Goal: Task Accomplishment & Management: Use online tool/utility

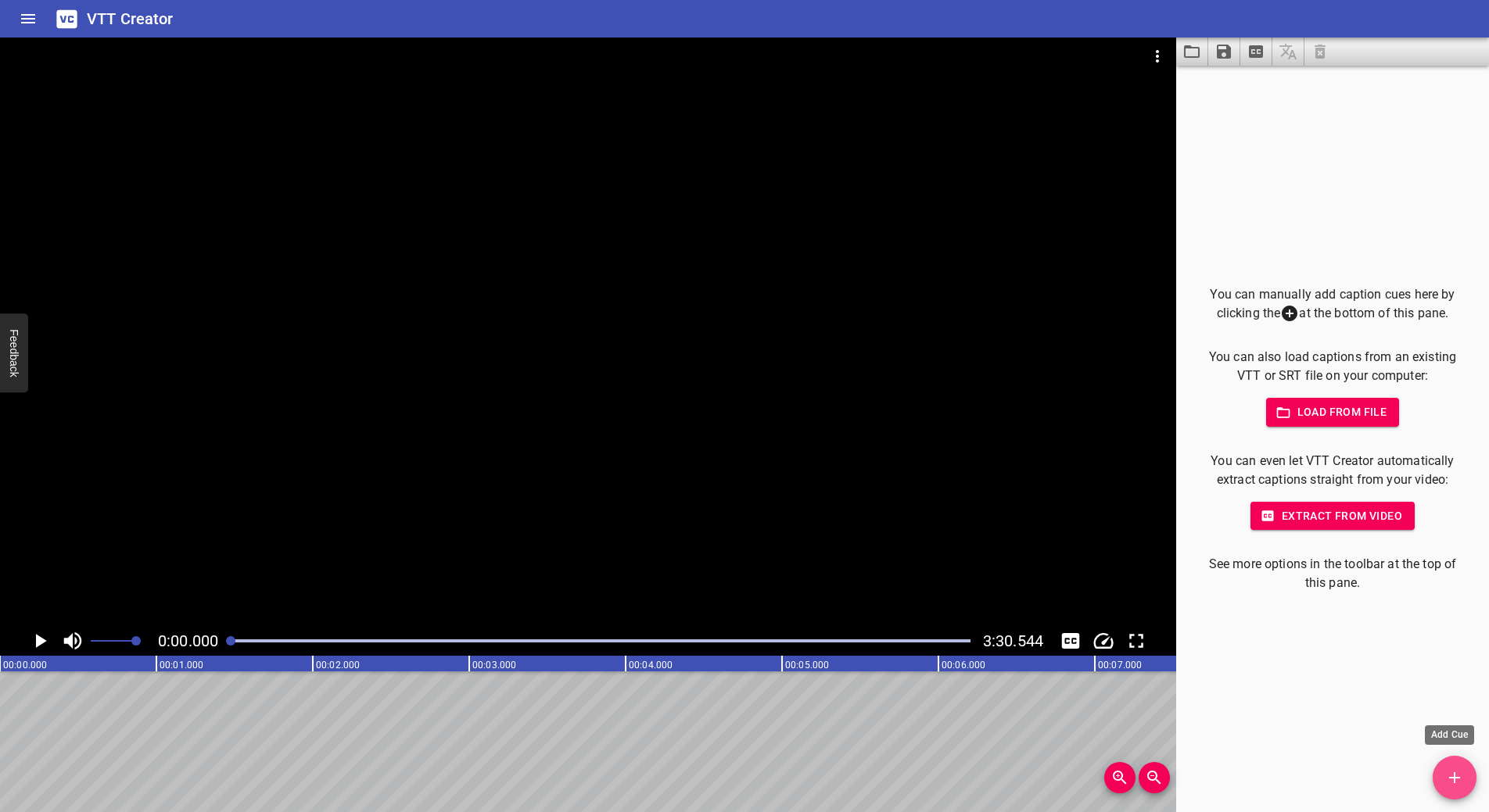
click at [1456, 782] on icon "Add Cue" at bounding box center [1454, 778] width 19 height 19
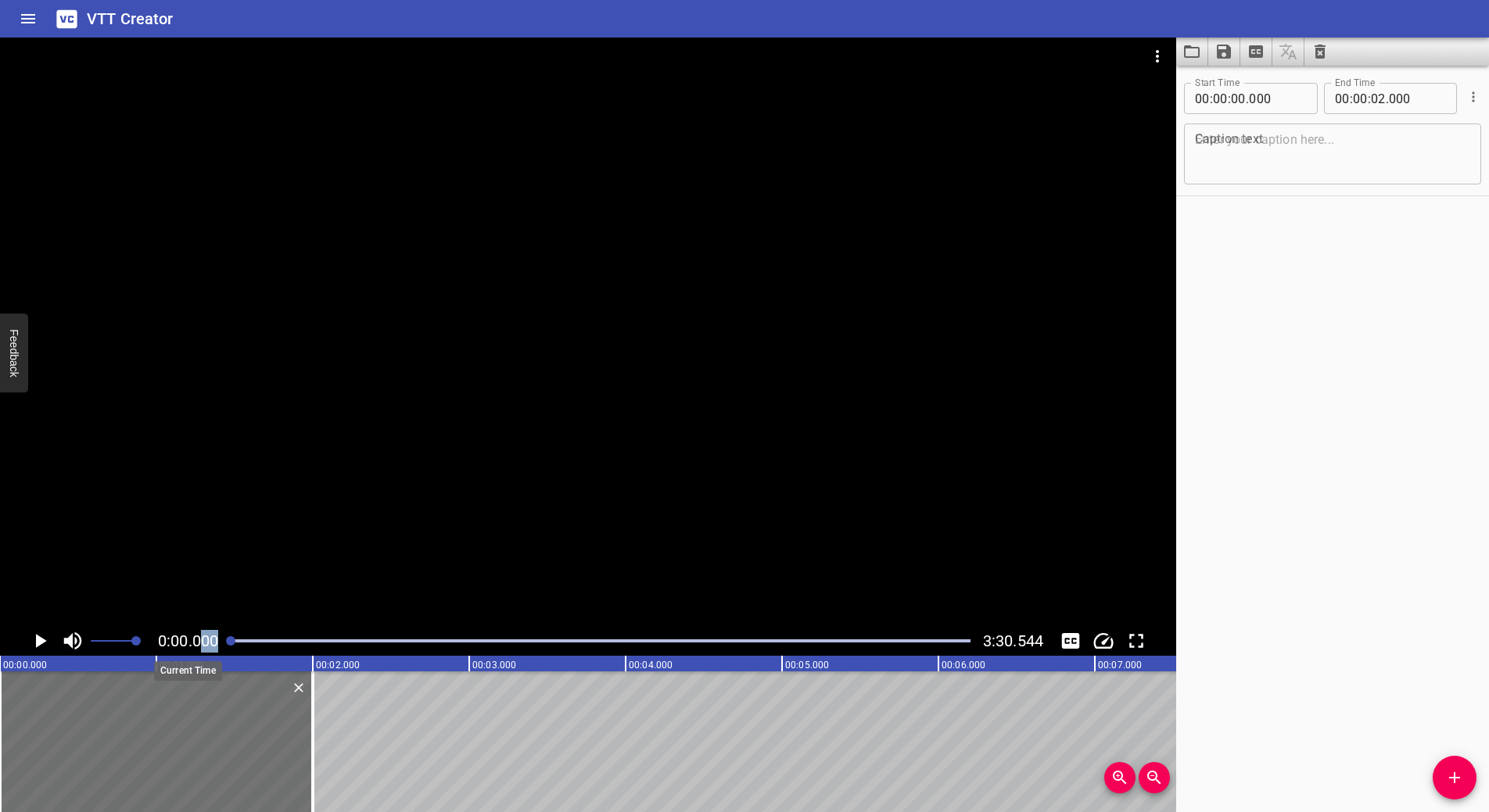
drag, startPoint x: 230, startPoint y: 641, endPoint x: 200, endPoint y: 641, distance: 30.0
click at [200, 641] on div "0:00.000 3:30.544" at bounding box center [588, 640] width 1176 height 30
click at [36, 645] on icon "Play/Pause" at bounding box center [41, 640] width 11 height 14
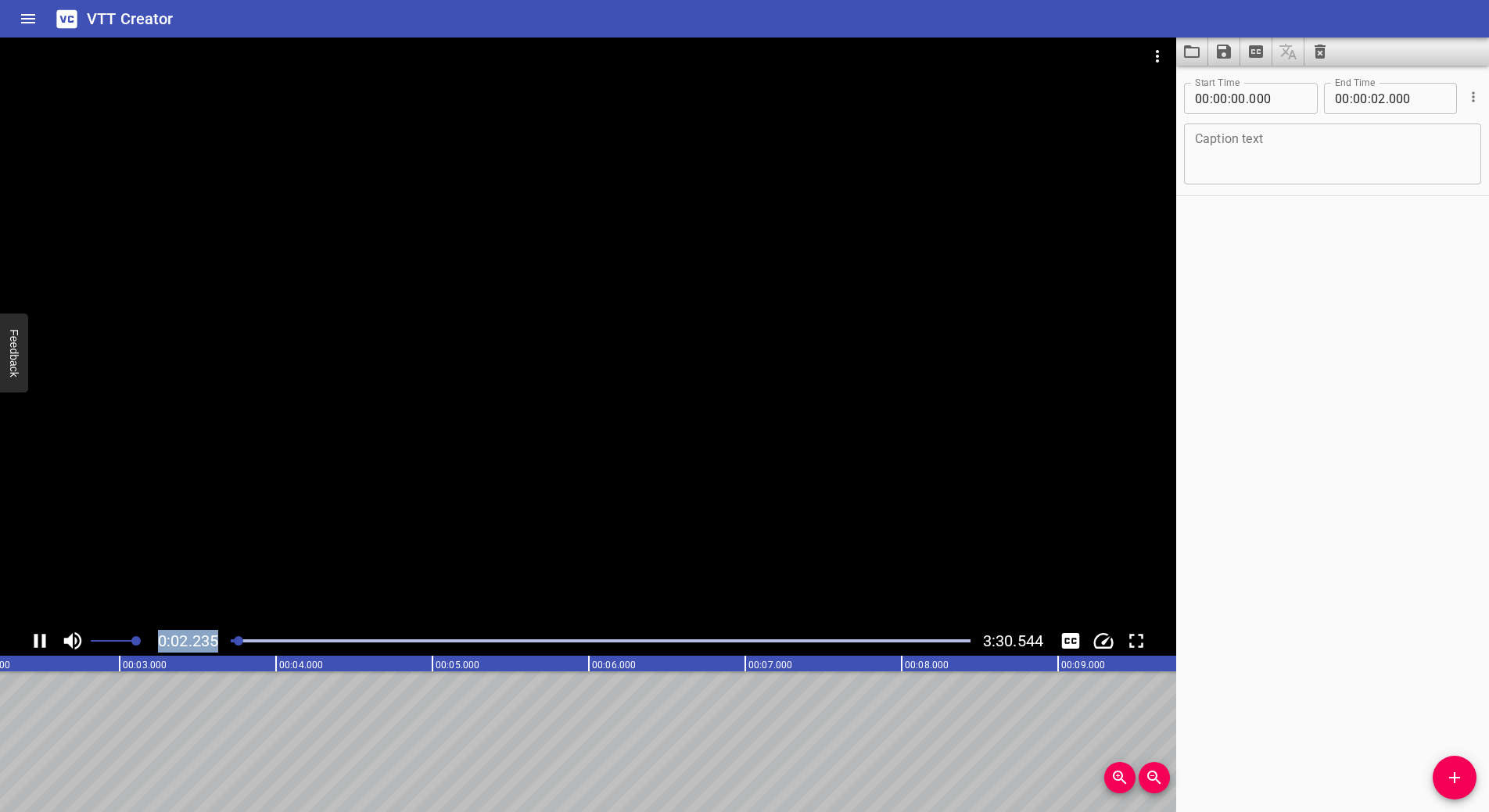
click at [37, 642] on icon "Play/Pause" at bounding box center [39, 641] width 23 height 23
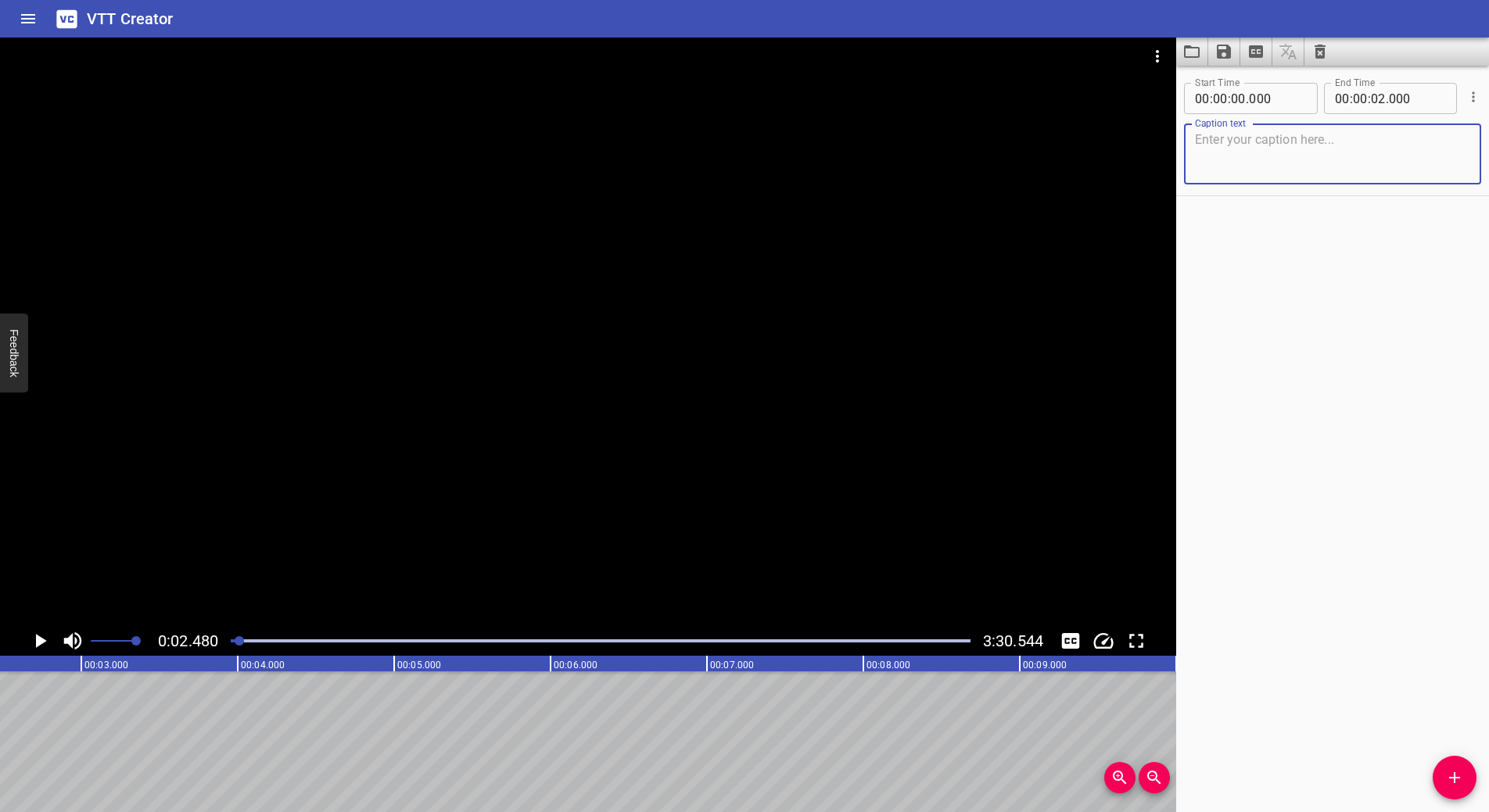
click at [1267, 139] on textarea at bounding box center [1332, 154] width 275 height 44
paste textarea "Je m’appelle [PERSON_NAME]."
type textarea "Je m’appelle [PERSON_NAME]."
click at [42, 639] on icon "Play/Pause" at bounding box center [41, 640] width 11 height 14
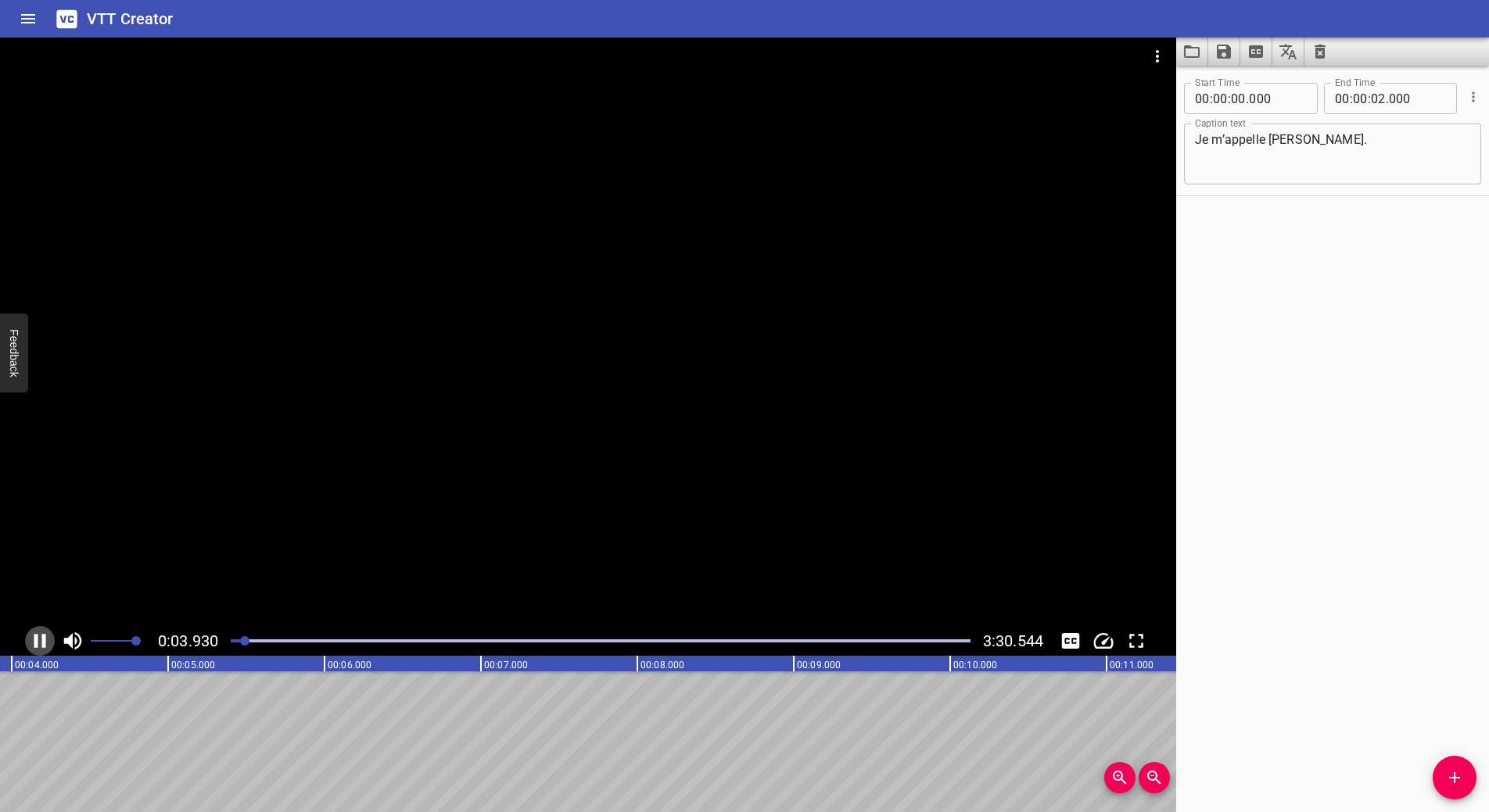
click at [33, 635] on icon "Play/Pause" at bounding box center [39, 641] width 23 height 23
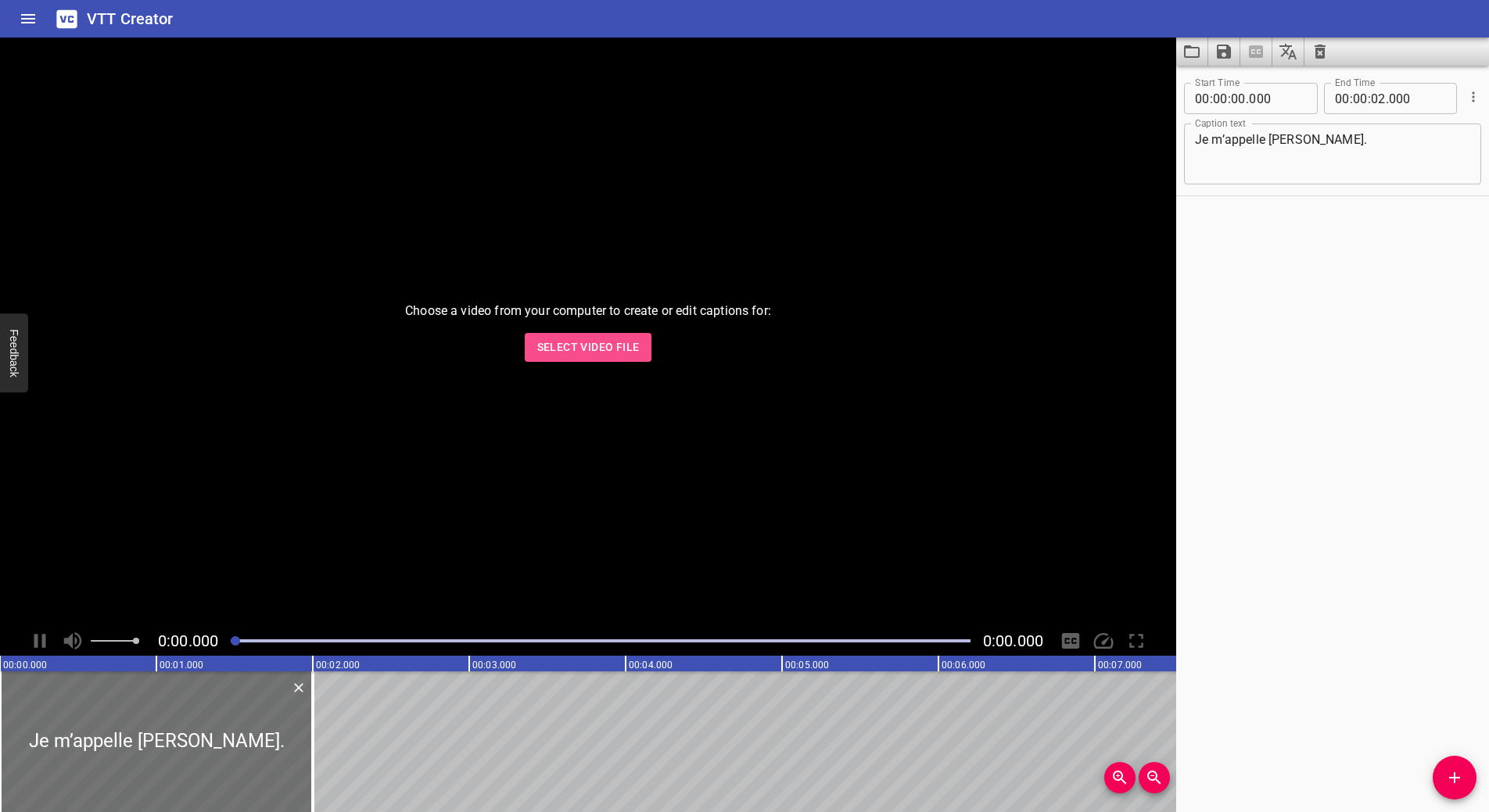
click at [554, 346] on span "Select Video File" at bounding box center [588, 347] width 103 height 19
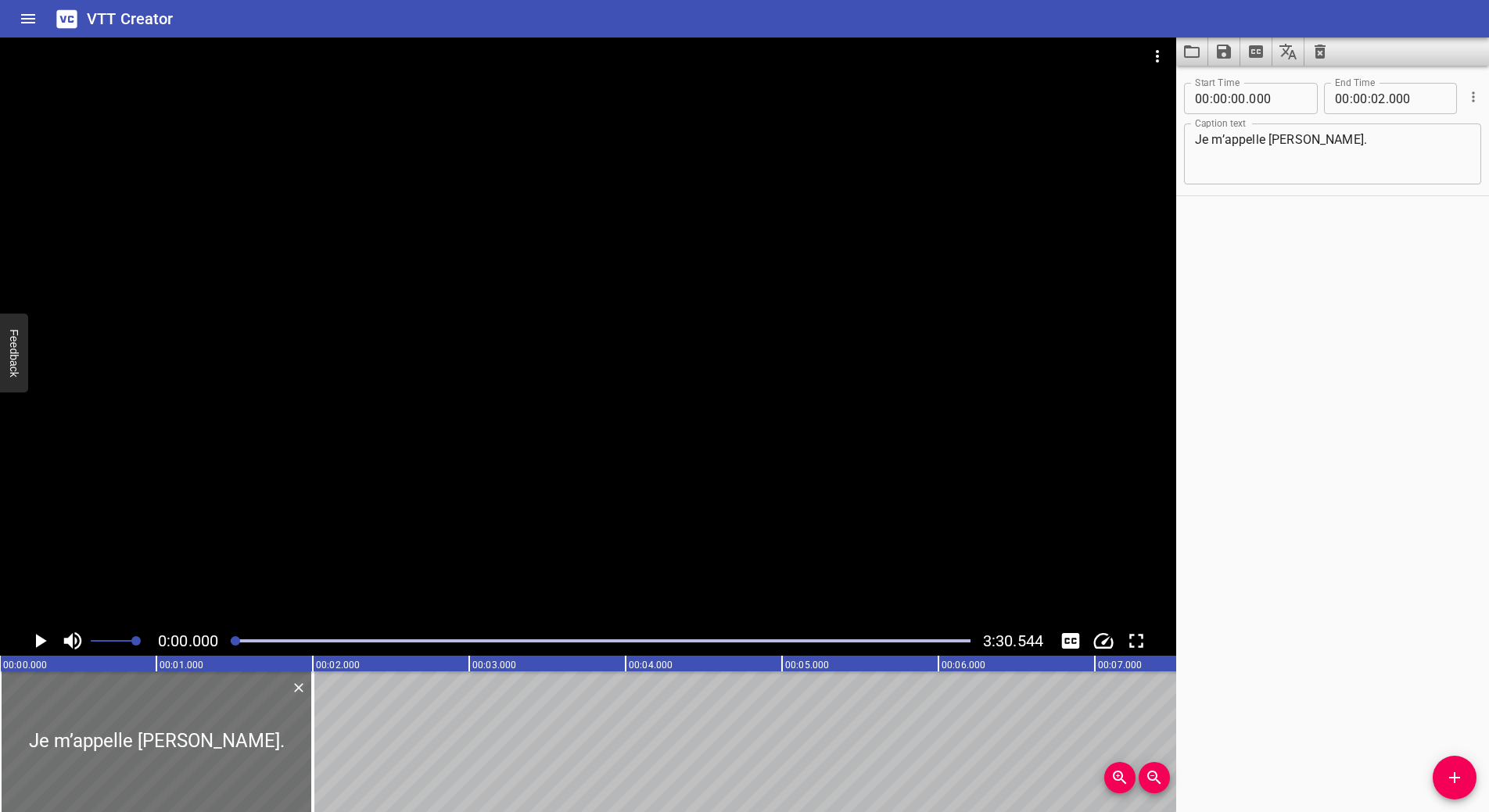
click at [37, 642] on icon "Play/Pause" at bounding box center [41, 640] width 11 height 14
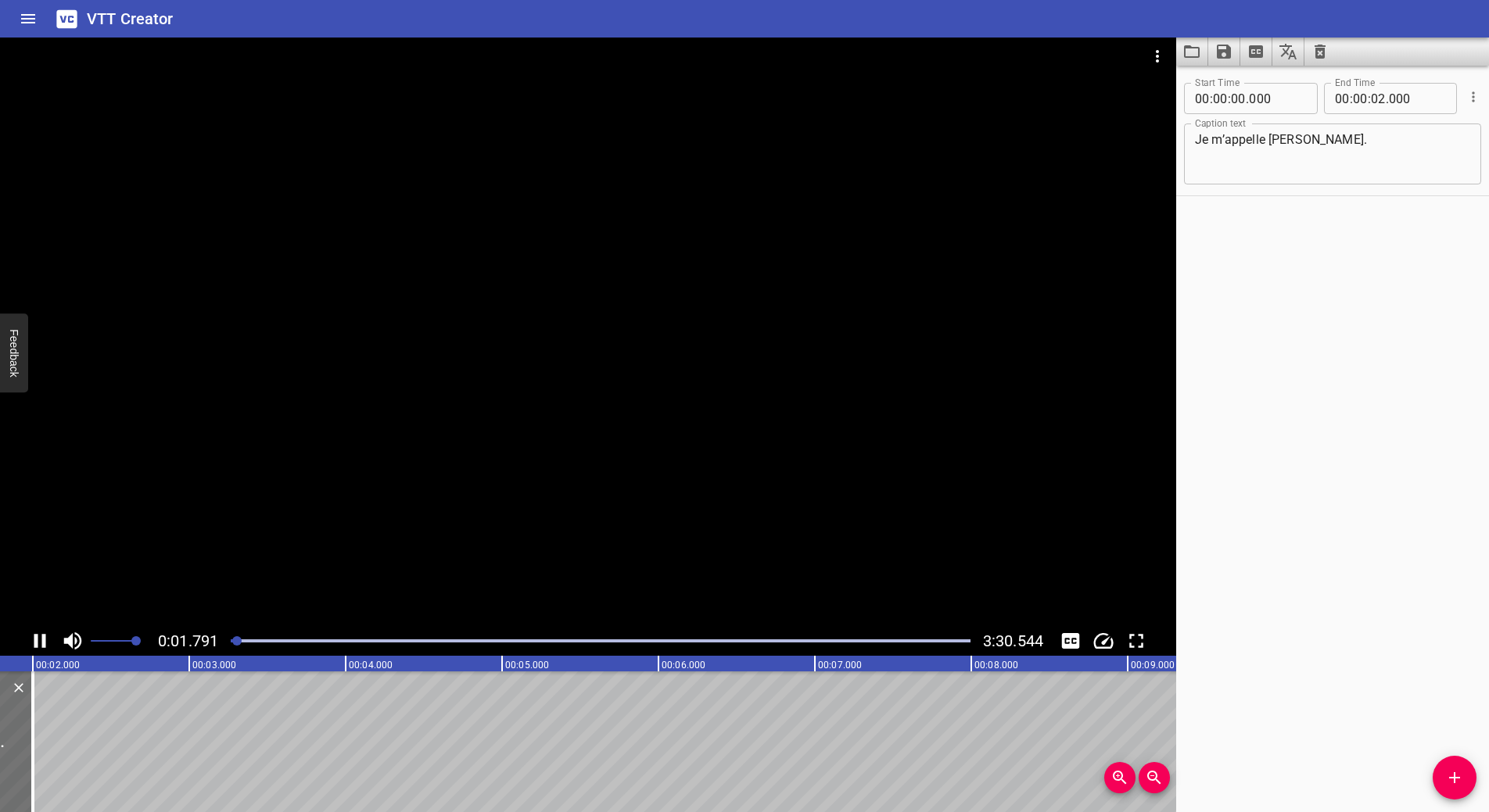
click at [32, 630] on icon "Play/Pause" at bounding box center [39, 641] width 23 height 23
click at [1236, 101] on input "number" at bounding box center [1238, 98] width 14 height 32
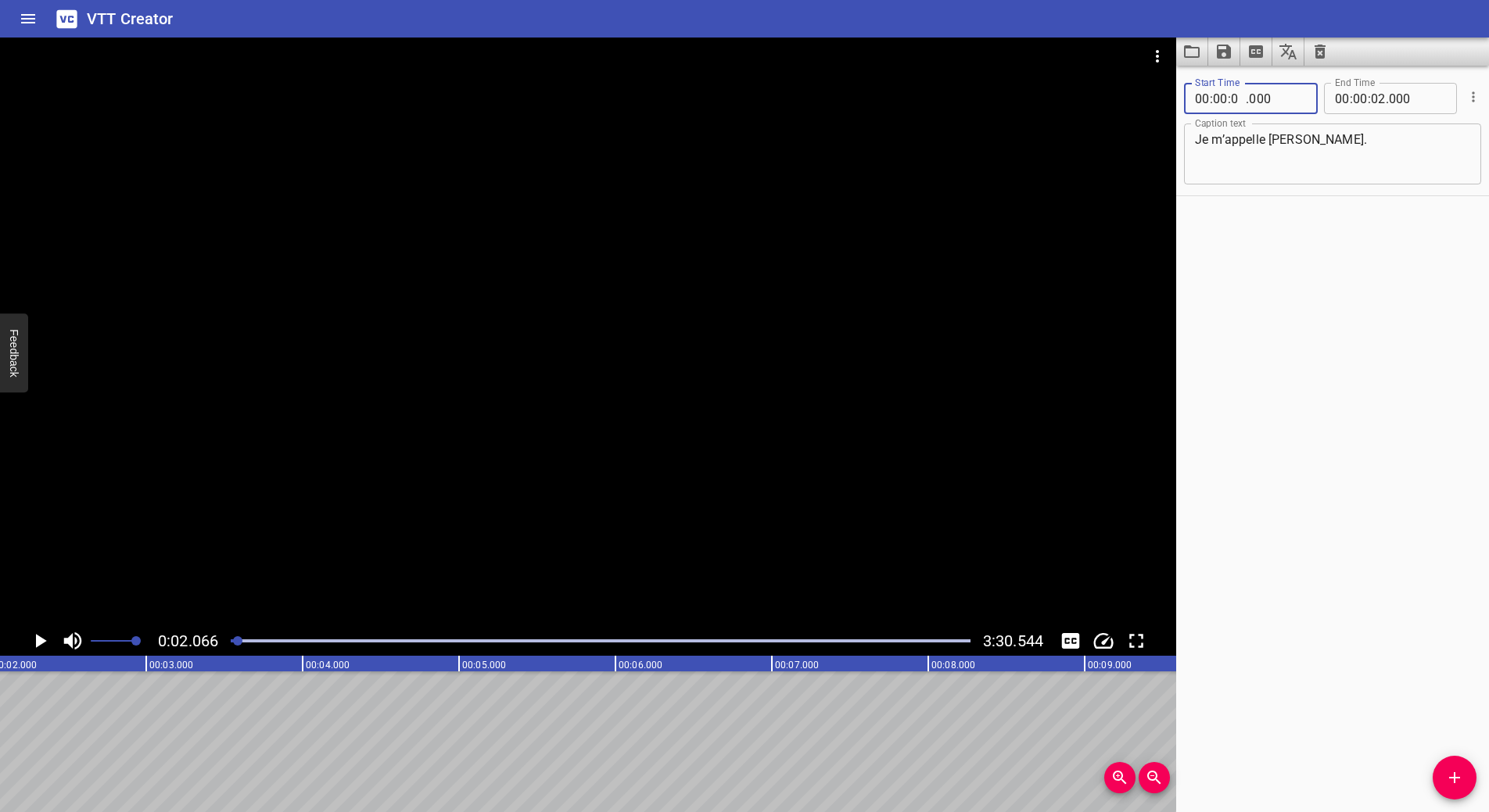
type input "02"
type input "066"
click at [1326, 143] on textarea "Je m’appelle [PERSON_NAME]." at bounding box center [1332, 154] width 275 height 44
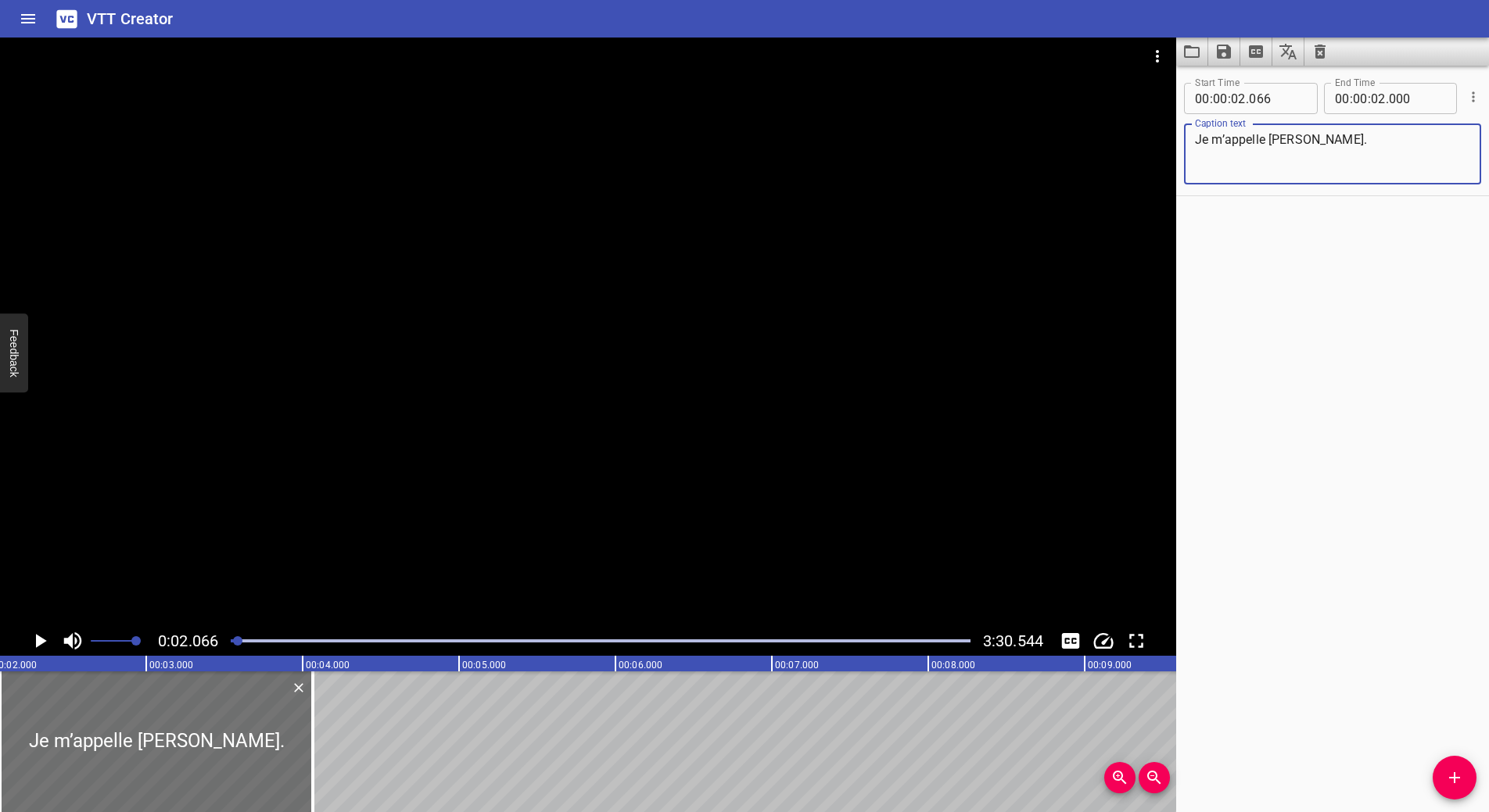
click at [40, 638] on icon "Play/Pause" at bounding box center [41, 640] width 11 height 14
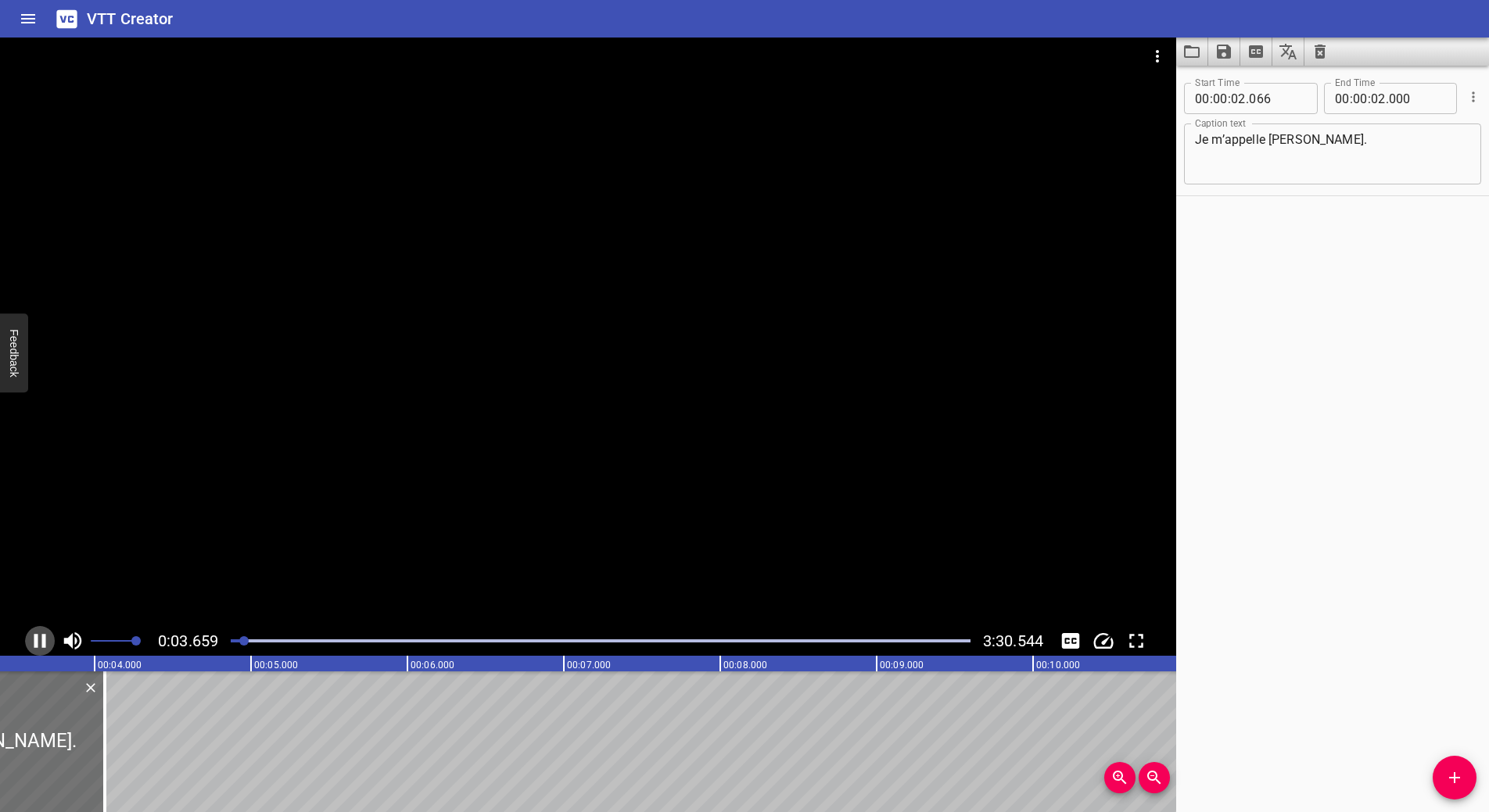
click at [38, 638] on icon "Play/Pause" at bounding box center [39, 641] width 23 height 23
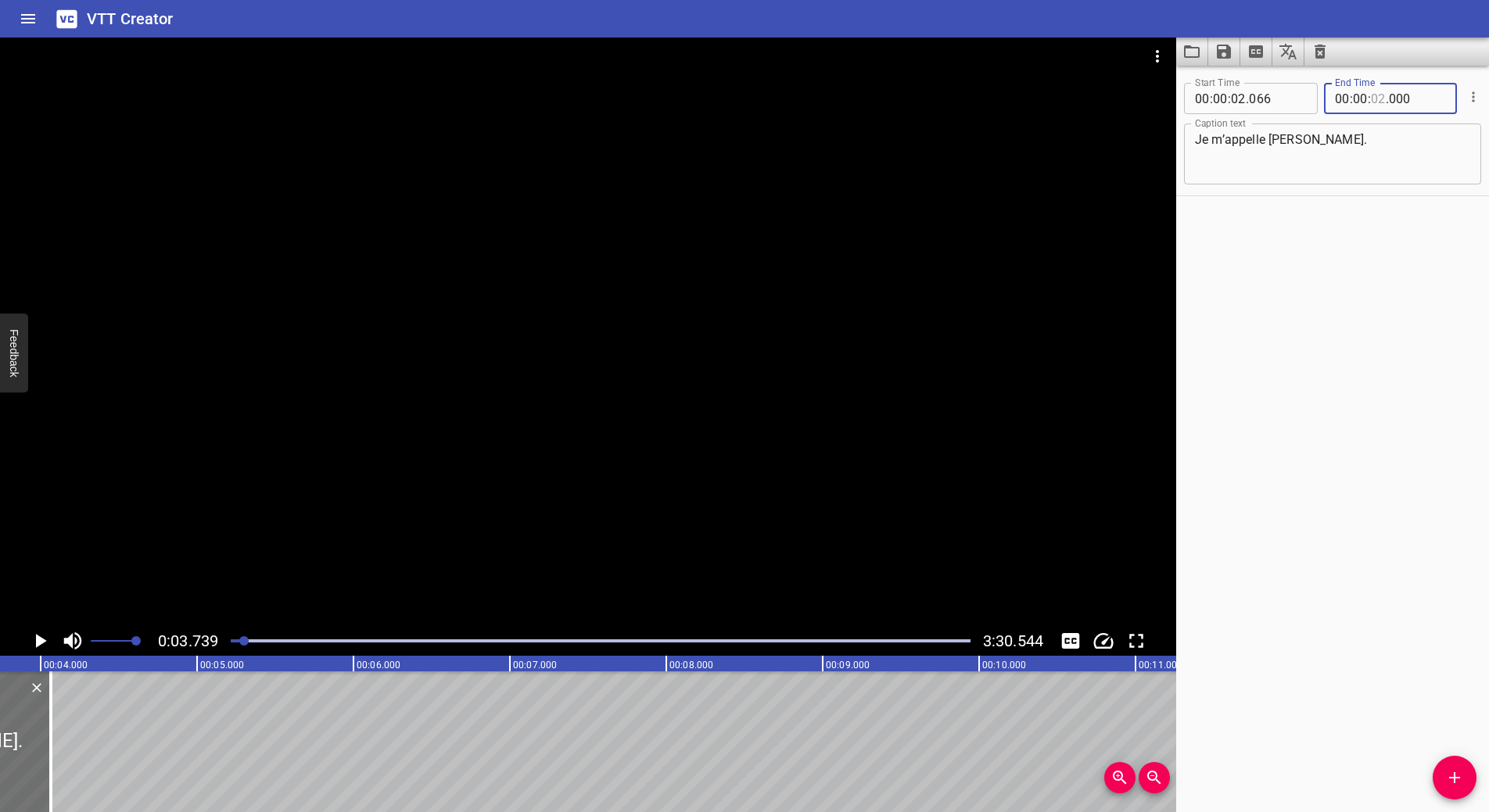
click at [1372, 99] on input "number" at bounding box center [1378, 98] width 14 height 32
type input "03"
type input "738"
click at [1459, 771] on icon "Add Cue" at bounding box center [1454, 778] width 19 height 19
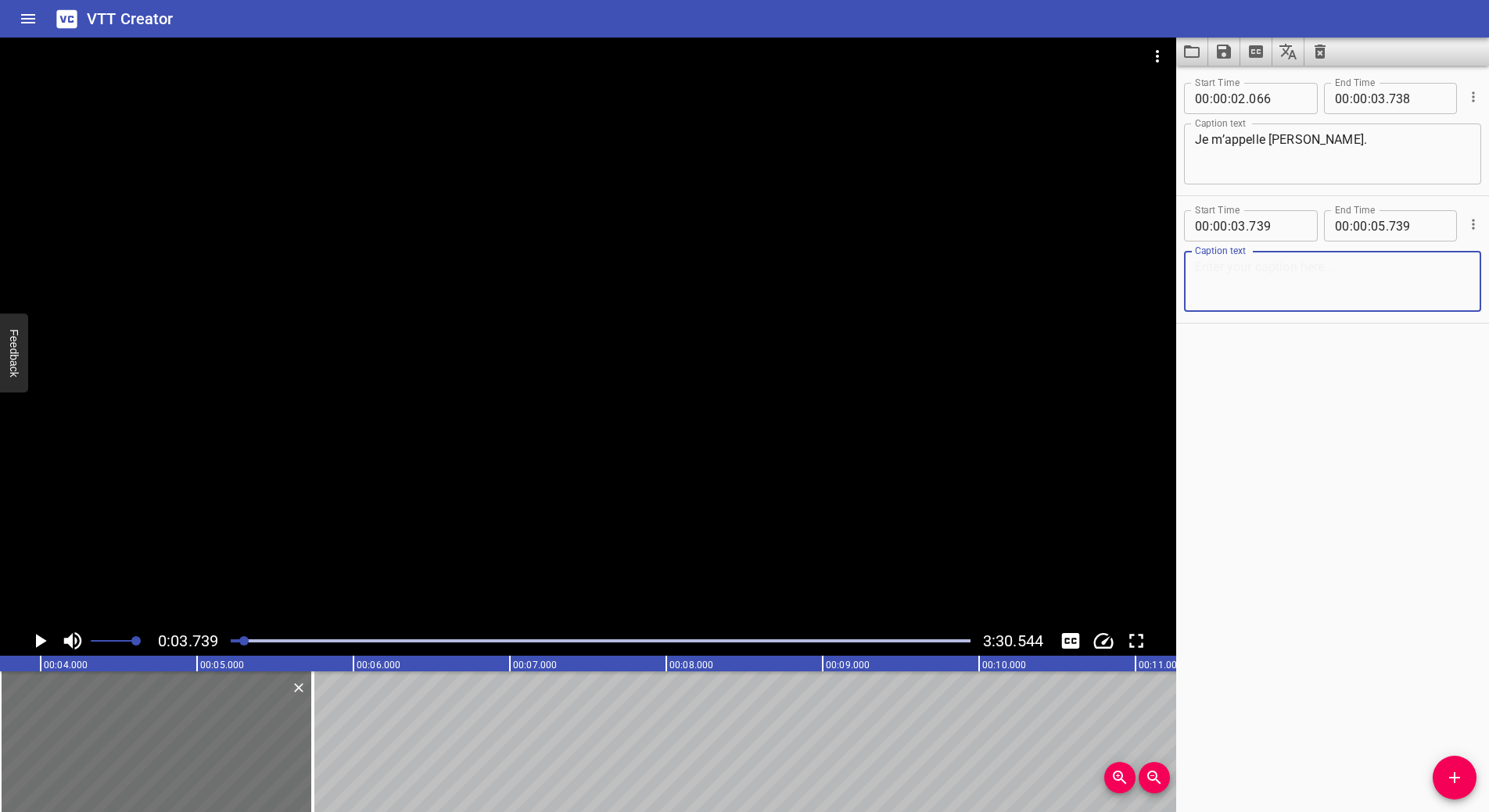
paste textarea "Je viens de Toronto, en Ontario. Je suis mariée et mère de deux enfants."
type textarea "Je viens de Toronto, en Ontario. Je suis mariée et mère de deux enfants."
click at [36, 642] on icon "Play/Pause" at bounding box center [41, 640] width 11 height 14
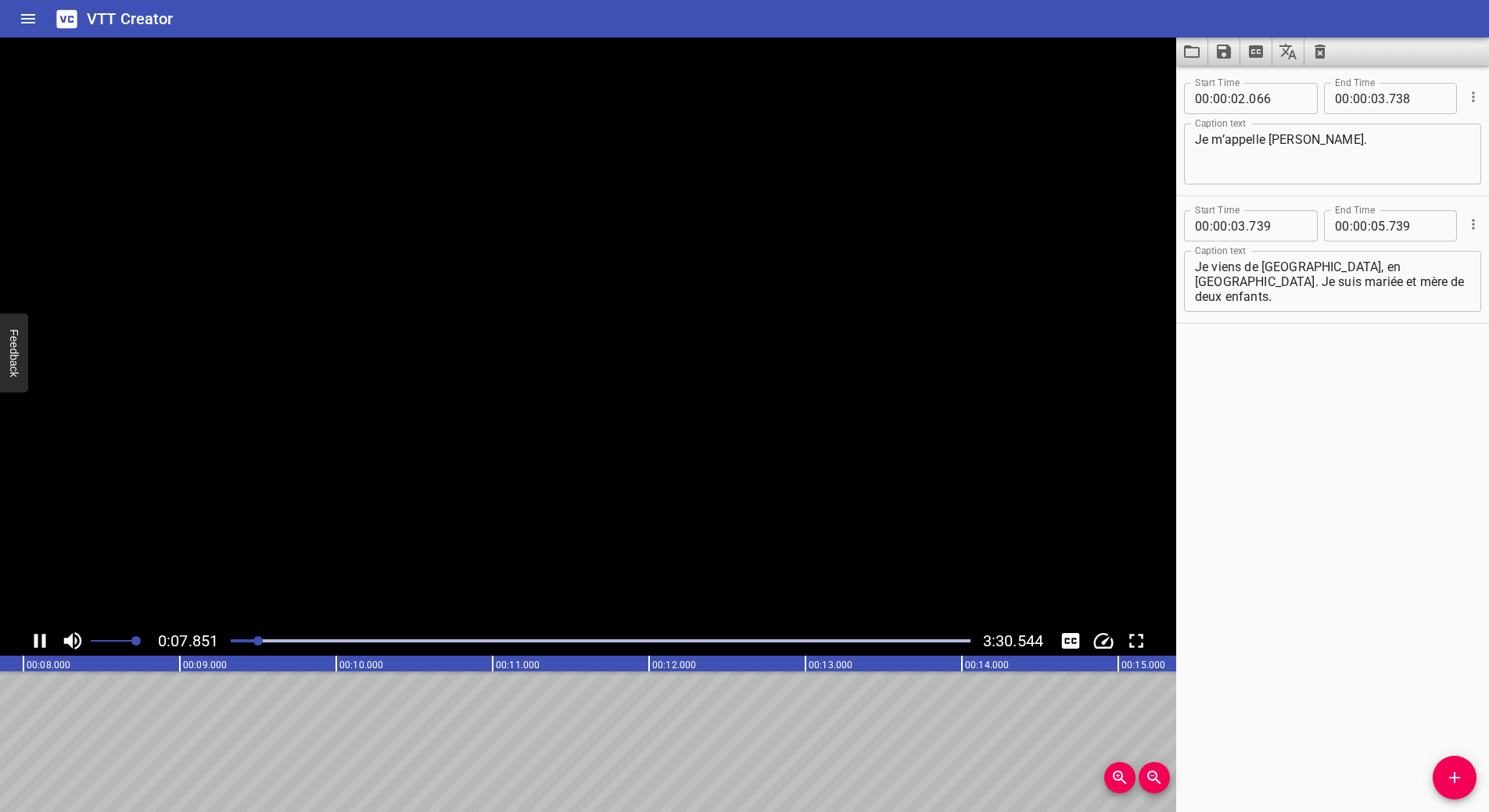
click at [36, 642] on icon "Play/Pause" at bounding box center [40, 640] width 12 height 14
click at [35, 640] on icon "Play/Pause" at bounding box center [39, 641] width 23 height 23
click at [35, 640] on icon "Play/Pause" at bounding box center [40, 640] width 12 height 14
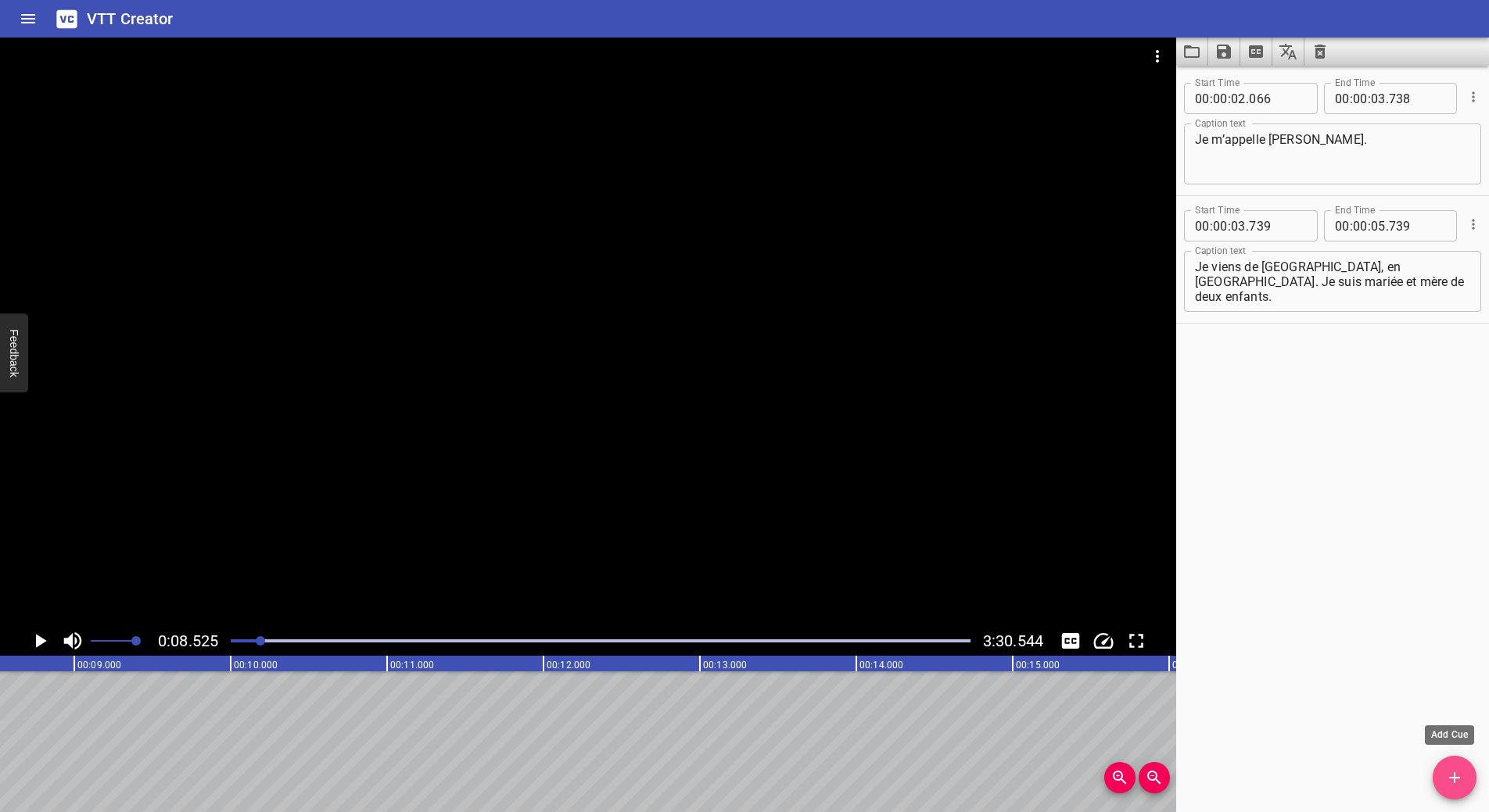
click at [1453, 776] on icon "Add Cue" at bounding box center [1454, 778] width 19 height 19
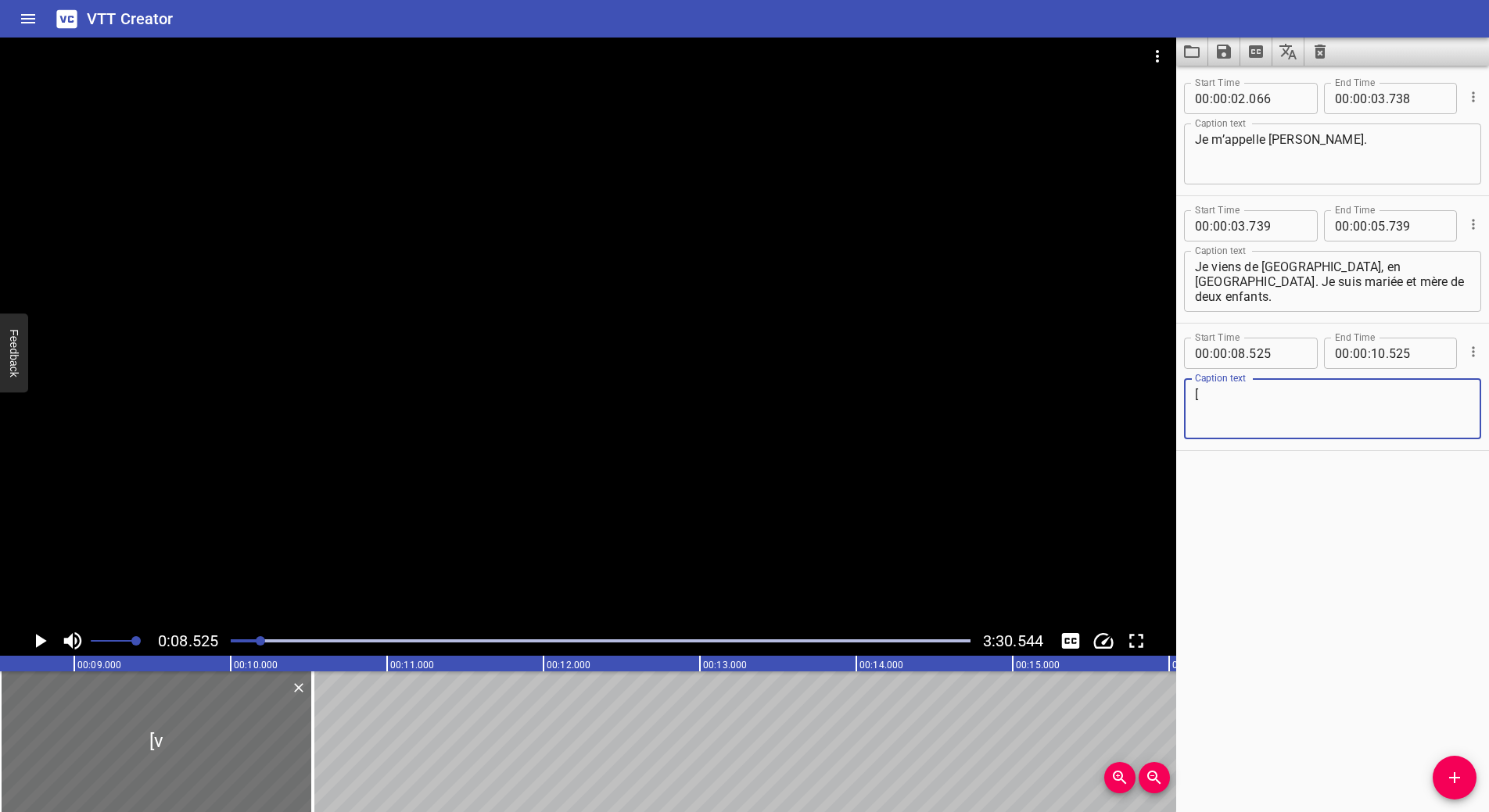
paste textarea "Tanya Patiente et aidante vivant avec la dermatite atopique, recevant maintenan…"
drag, startPoint x: 1368, startPoint y: 409, endPoint x: 1309, endPoint y: 410, distance: 59.0
click at [1309, 410] on textarea "[Tanya Patiente et aidante vivant avec la dermatite atopique, recevant maintena…" at bounding box center [1332, 409] width 275 height 44
drag, startPoint x: 1373, startPoint y: 411, endPoint x: 1305, endPoint y: 413, distance: 68.0
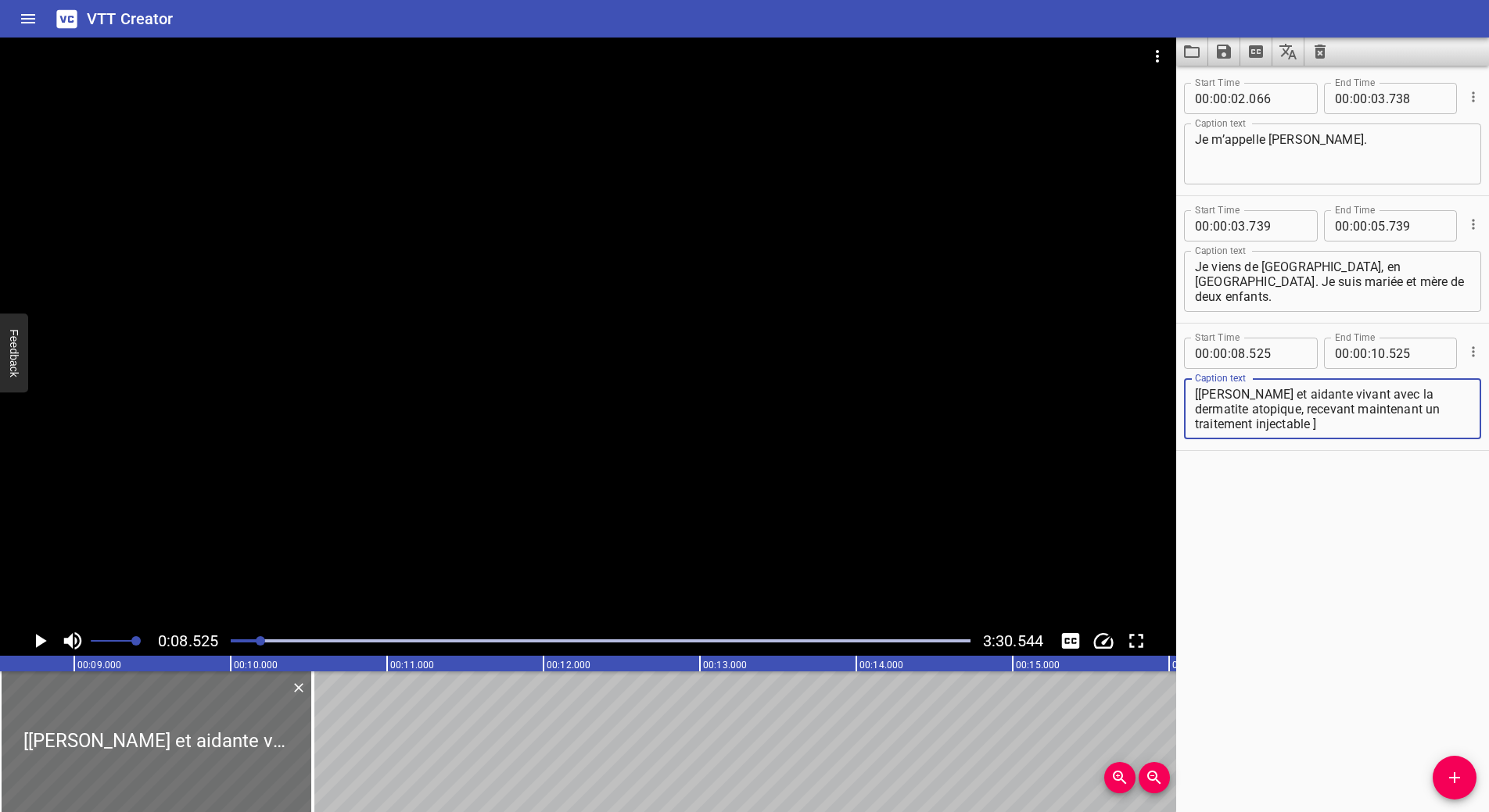
click at [1305, 413] on textarea "[Tanya Patiente et aidante vivant avec la dermatite atopique, recevant maintena…" at bounding box center [1332, 409] width 275 height 44
click at [1435, 424] on textarea "[Tanya Patiente et aidante vivant avec la dermatite atopique, recevant un trait…" at bounding box center [1332, 409] width 275 height 44
type textarea "[Tanya Patiente et aidante vivant avec la dermatite atopique, recevant un trait…"
click at [1371, 351] on input "number" at bounding box center [1378, 353] width 14 height 32
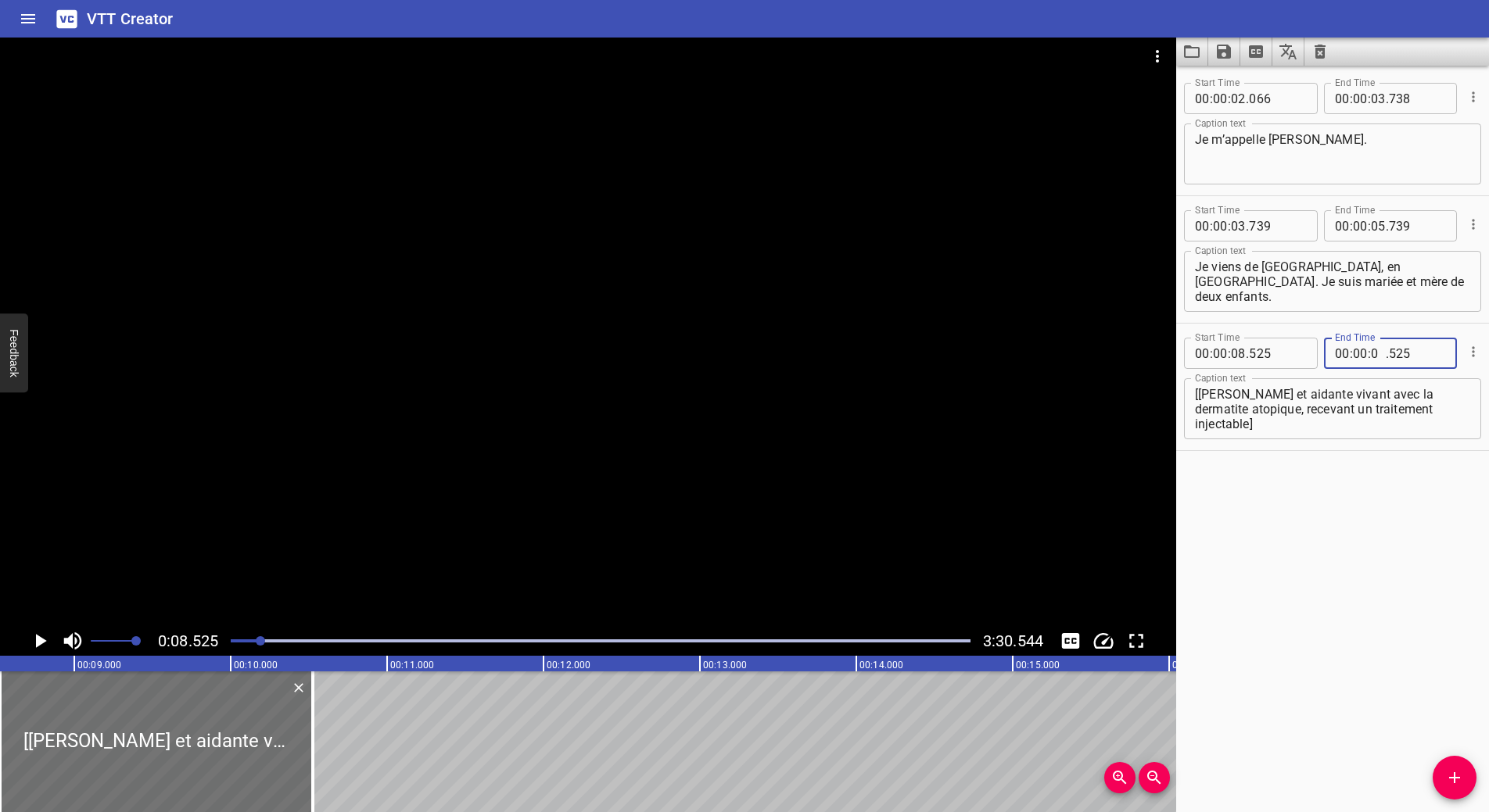
type input "08"
type input "900"
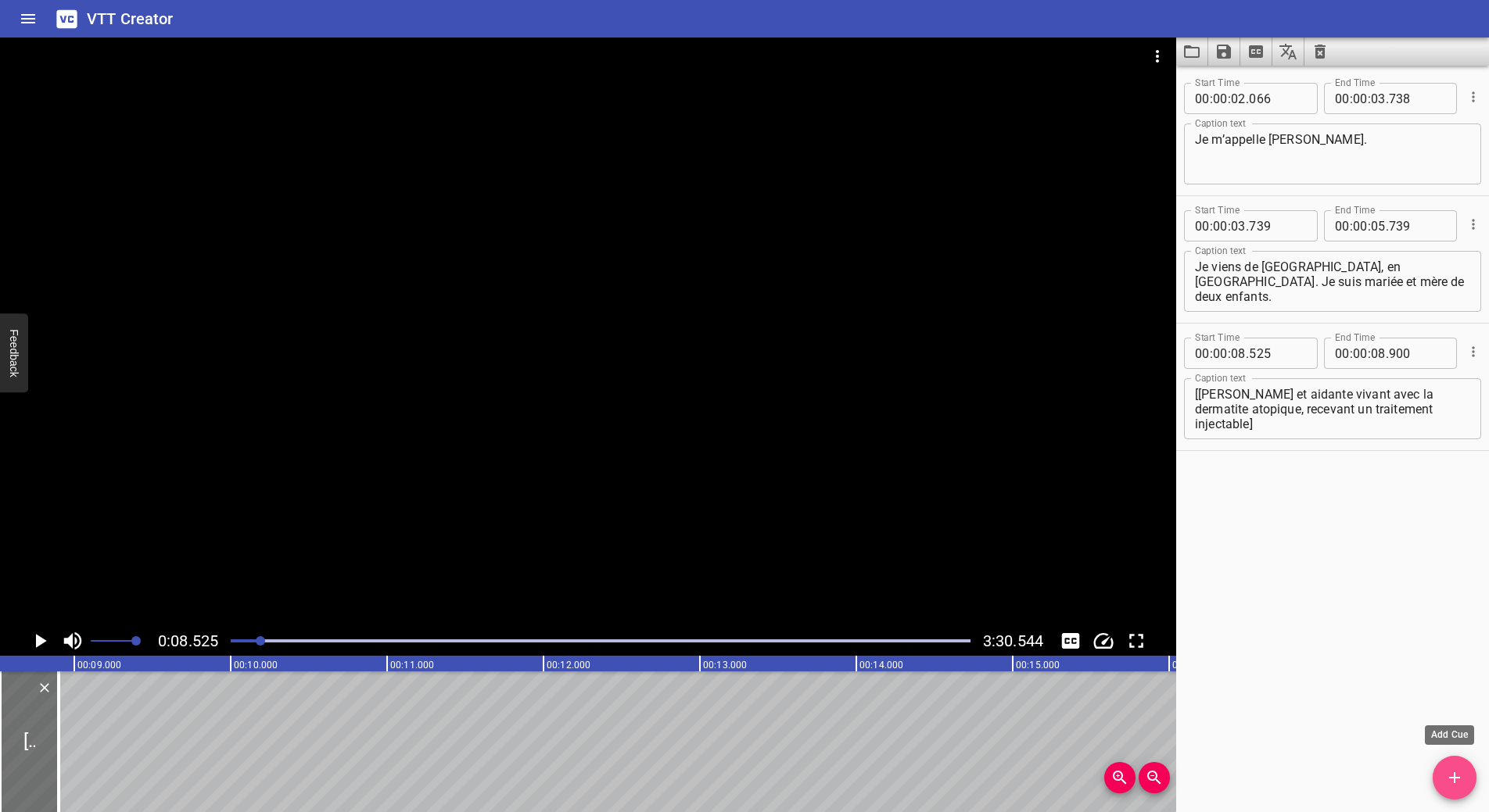
click at [1451, 777] on icon "Add Cue" at bounding box center [1454, 778] width 19 height 19
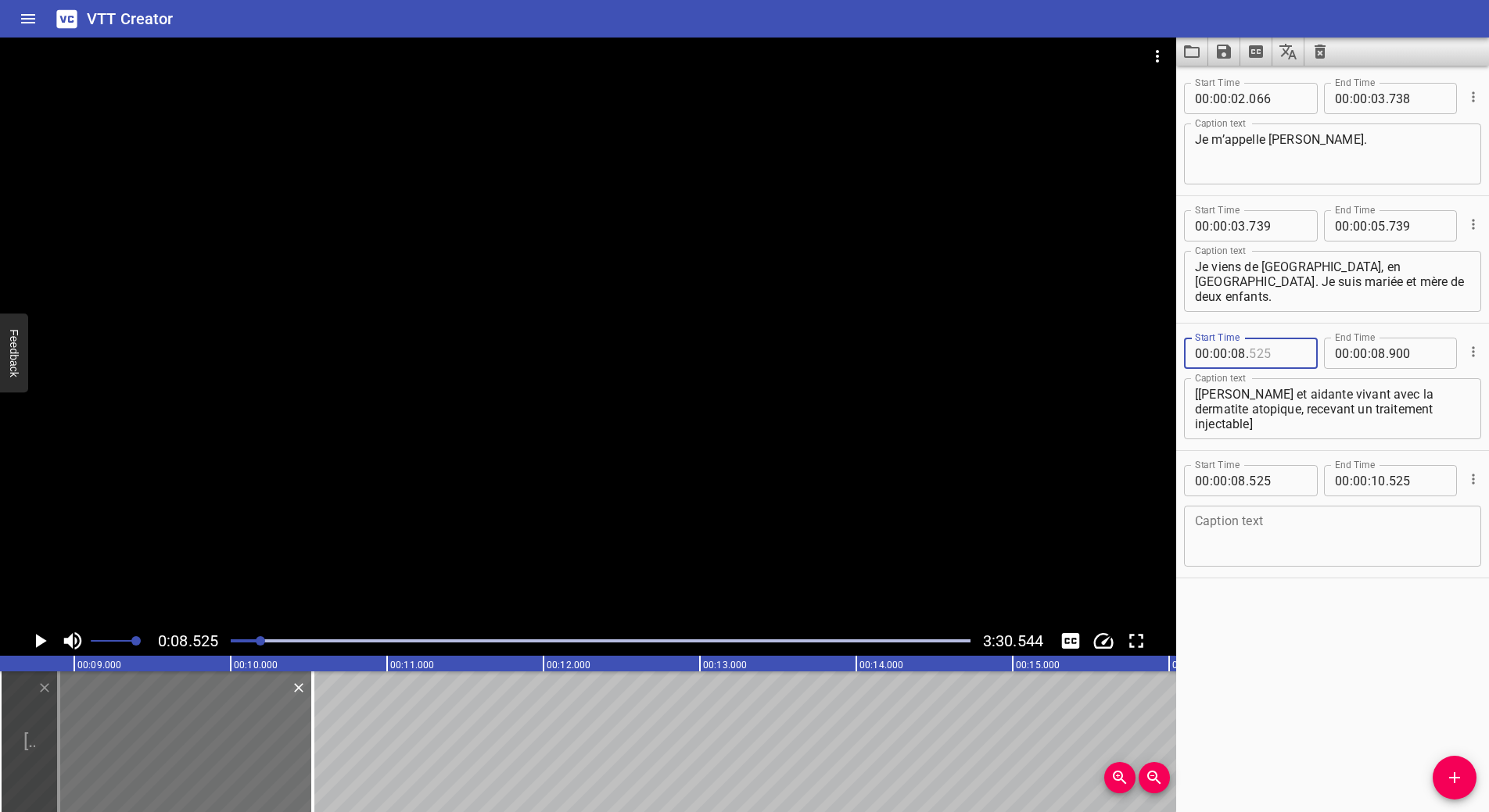
click at [1260, 358] on input "number" at bounding box center [1278, 353] width 58 height 32
type input "000"
click at [1393, 356] on input "number" at bounding box center [1418, 353] width 58 height 32
type input "524"
click at [1361, 559] on div "Caption text" at bounding box center [1333, 537] width 297 height 61
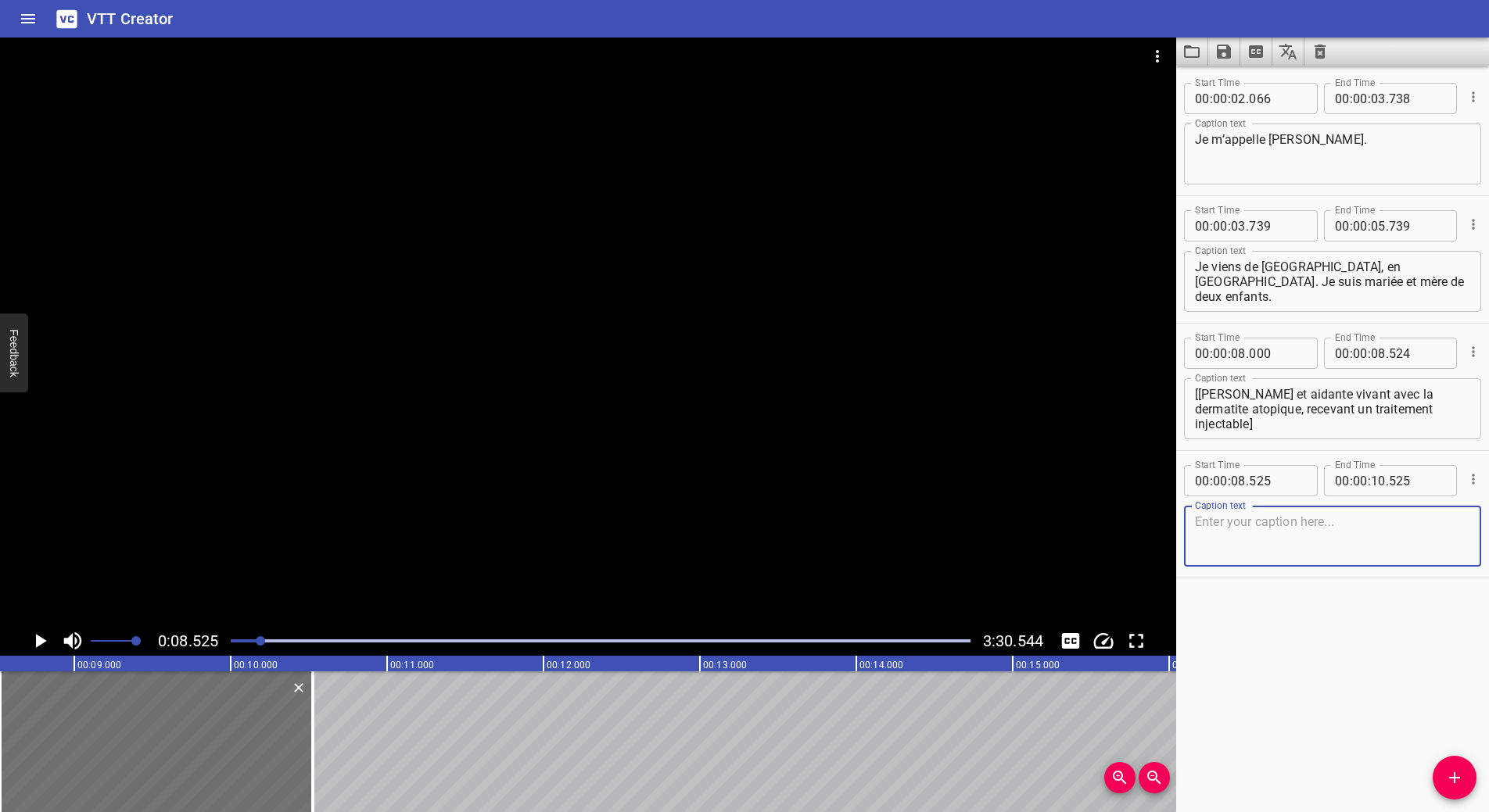
click at [44, 640] on icon "Play/Pause" at bounding box center [41, 640] width 11 height 14
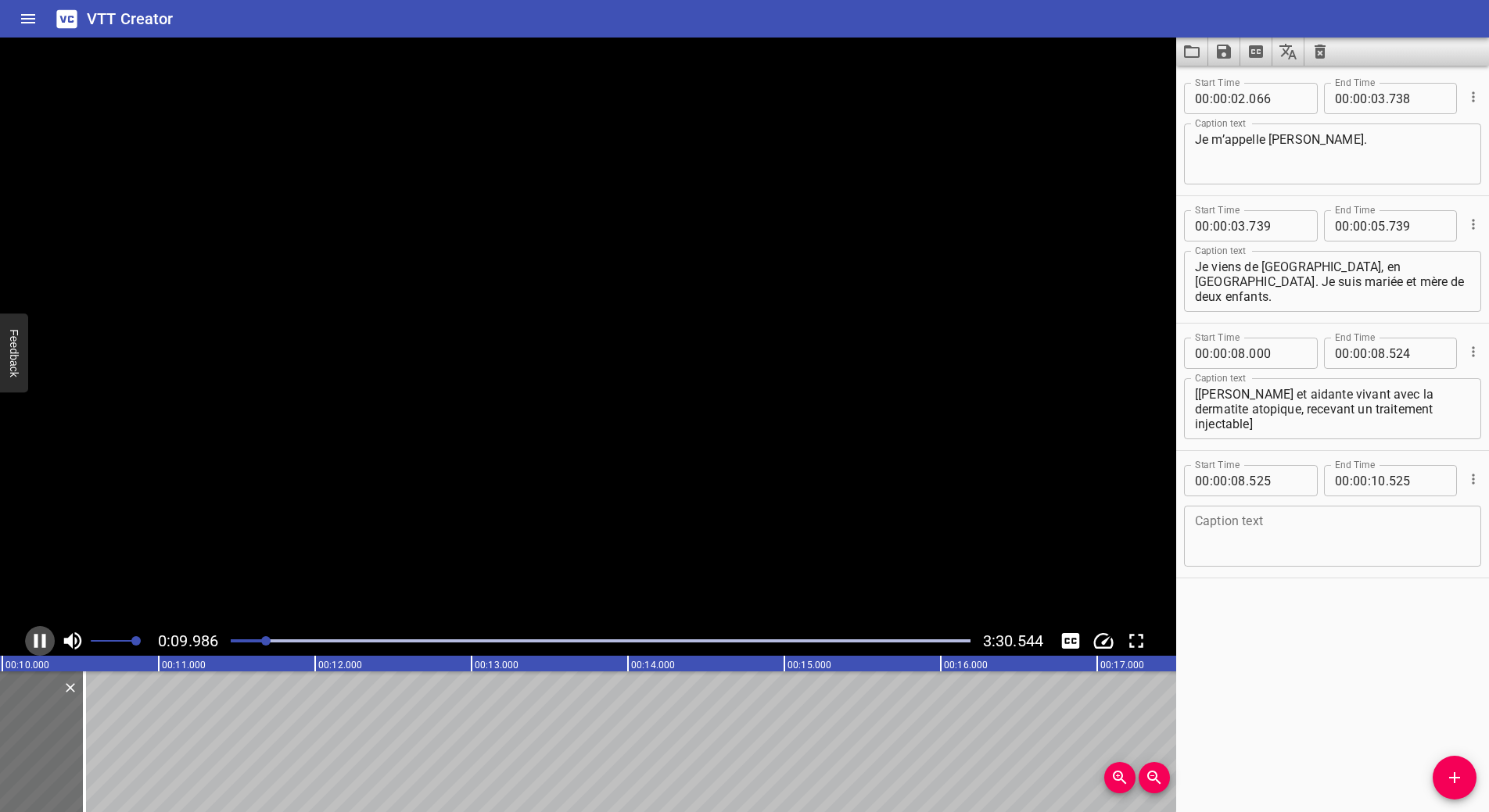
click at [36, 641] on icon "Play/Pause" at bounding box center [40, 640] width 12 height 14
click at [41, 641] on icon "Play/Pause" at bounding box center [41, 640] width 11 height 14
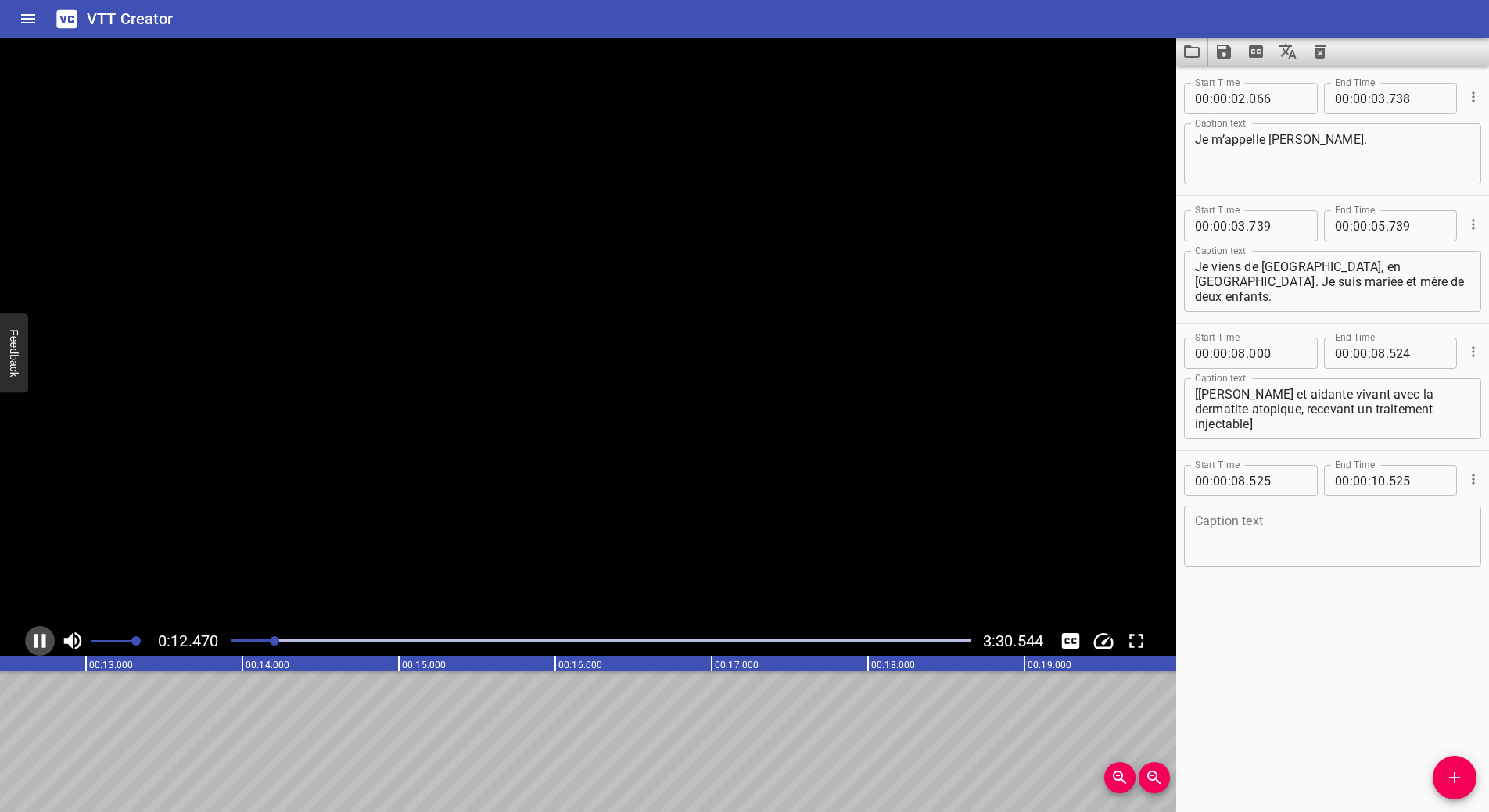
click at [40, 642] on icon "Play/Pause" at bounding box center [39, 641] width 23 height 23
click at [40, 642] on icon "Play/Pause" at bounding box center [41, 640] width 11 height 14
click at [40, 642] on icon "Play/Pause" at bounding box center [39, 641] width 23 height 23
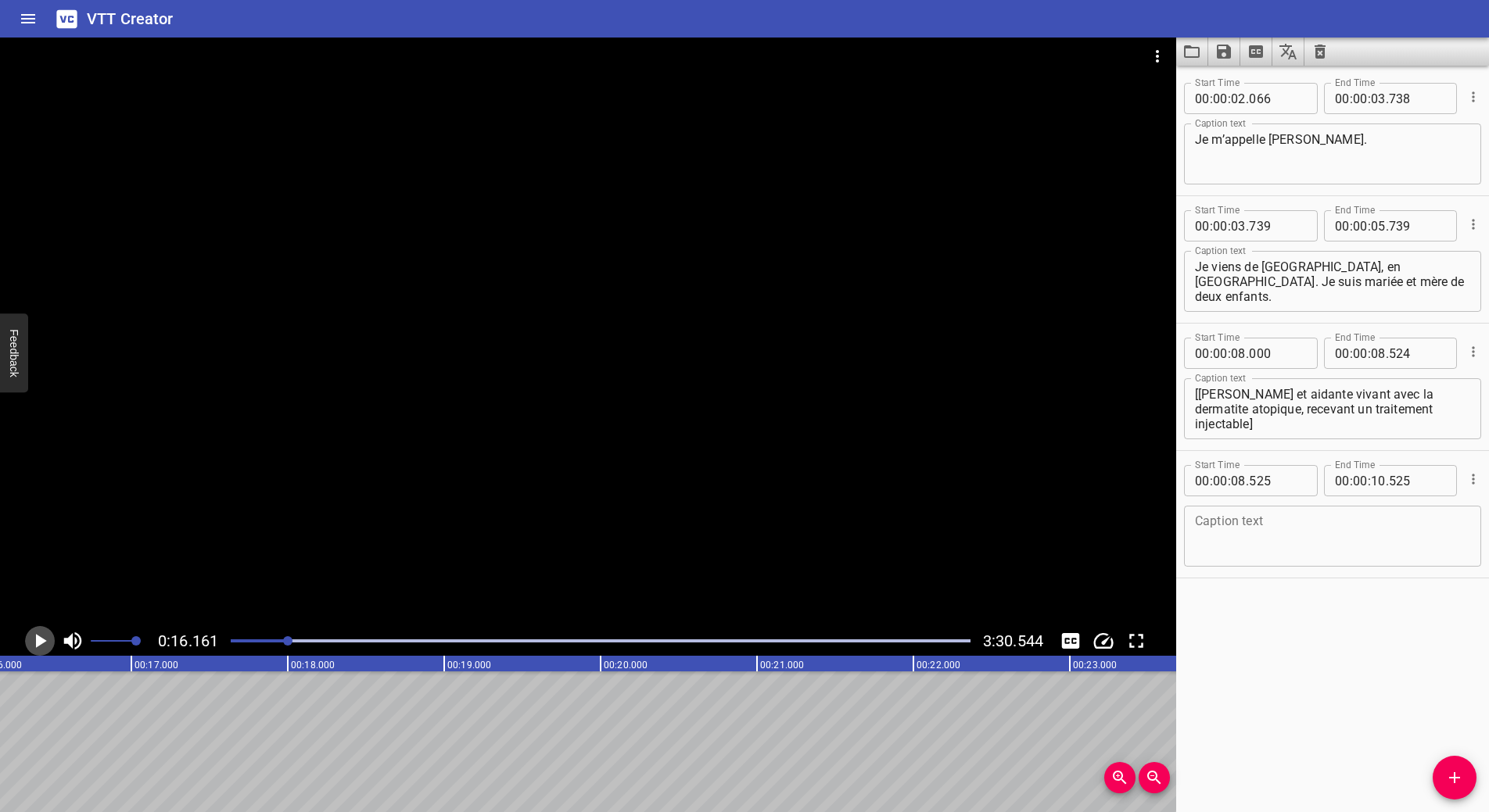
click at [36, 637] on icon "Play/Pause" at bounding box center [41, 640] width 11 height 14
click at [36, 637] on icon "Play/Pause" at bounding box center [40, 640] width 12 height 14
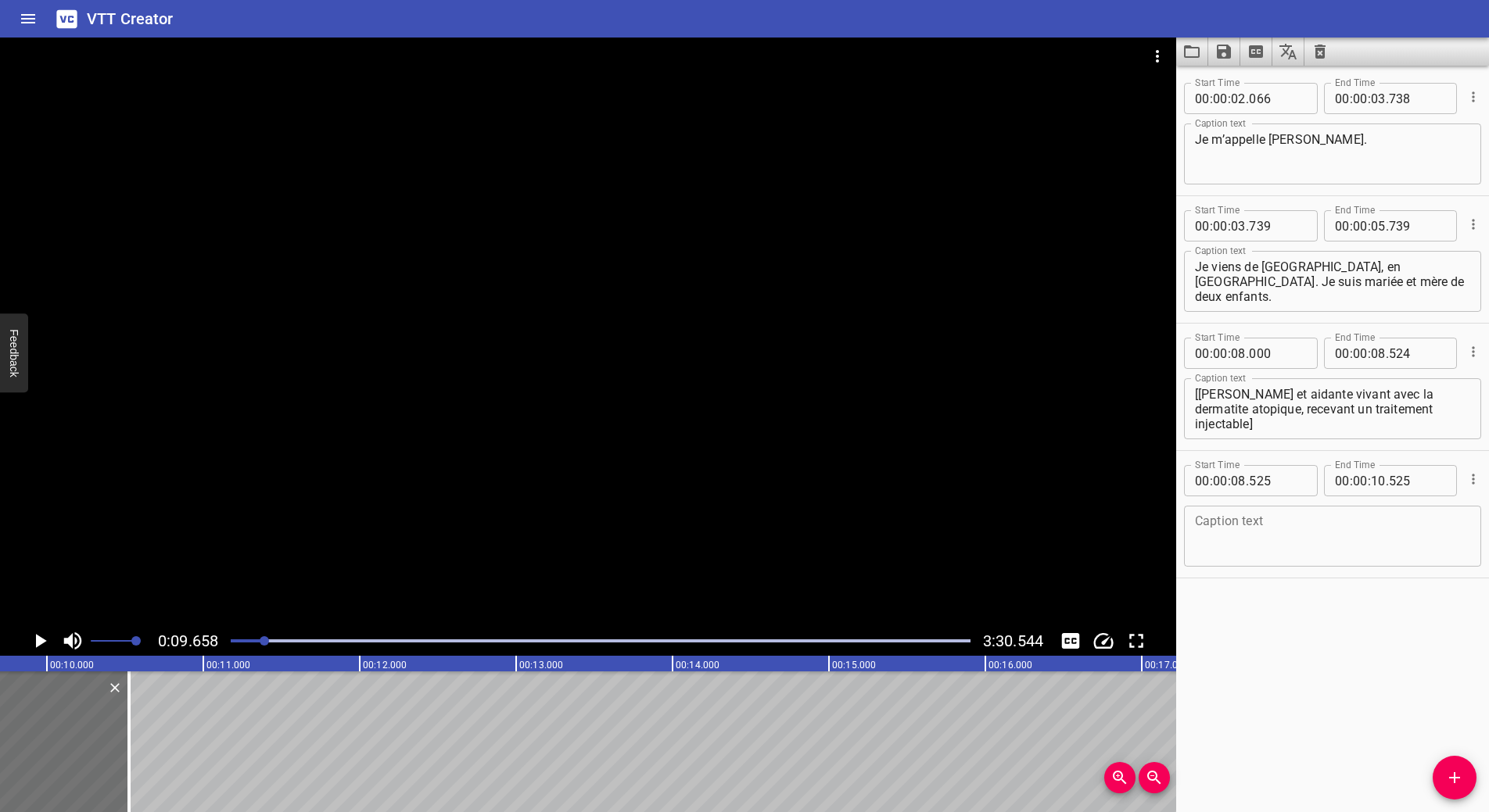
scroll to position [0, 1511]
